Goal: Navigation & Orientation: Find specific page/section

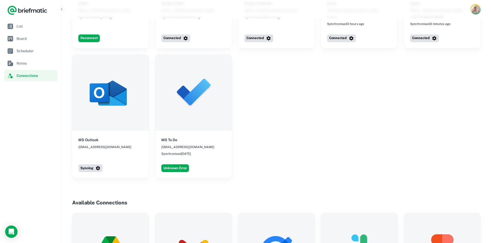
scroll to position [252, 0]
click at [176, 164] on button "Unknown Error" at bounding box center [175, 168] width 28 height 8
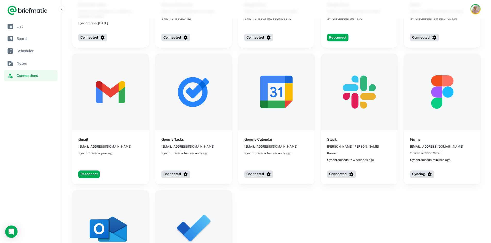
scroll to position [115, 0]
click at [27, 41] on span "Board" at bounding box center [35, 39] width 39 height 6
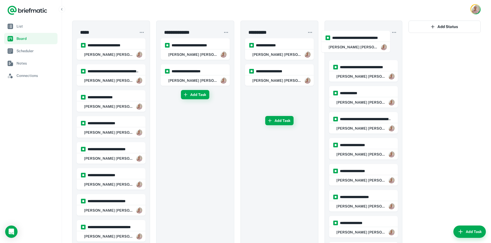
drag, startPoint x: 281, startPoint y: 53, endPoint x: 358, endPoint y: 45, distance: 78.0
